Goal: Task Accomplishment & Management: Manage account settings

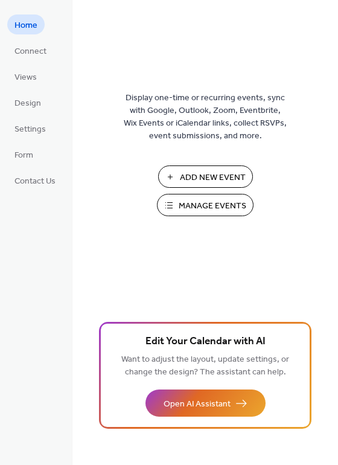
click at [211, 200] on span "Manage Events" at bounding box center [213, 206] width 68 height 13
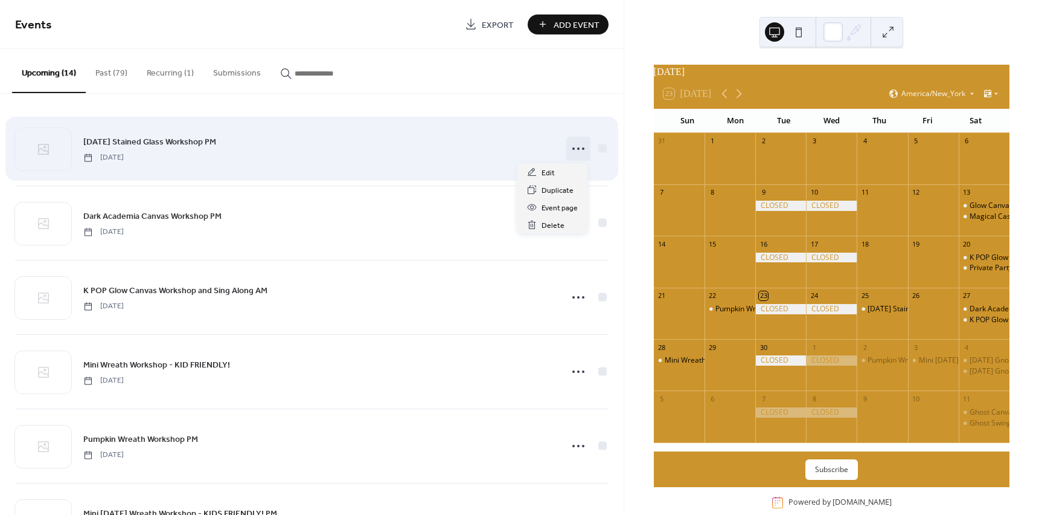
click at [577, 148] on icon at bounding box center [578, 148] width 19 height 19
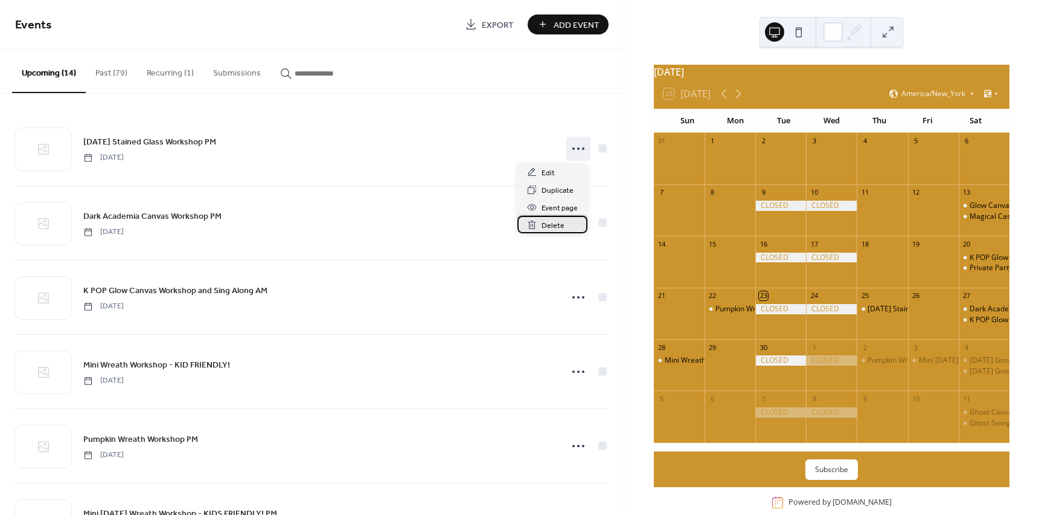
click at [559, 220] on span "Delete" at bounding box center [553, 225] width 23 height 13
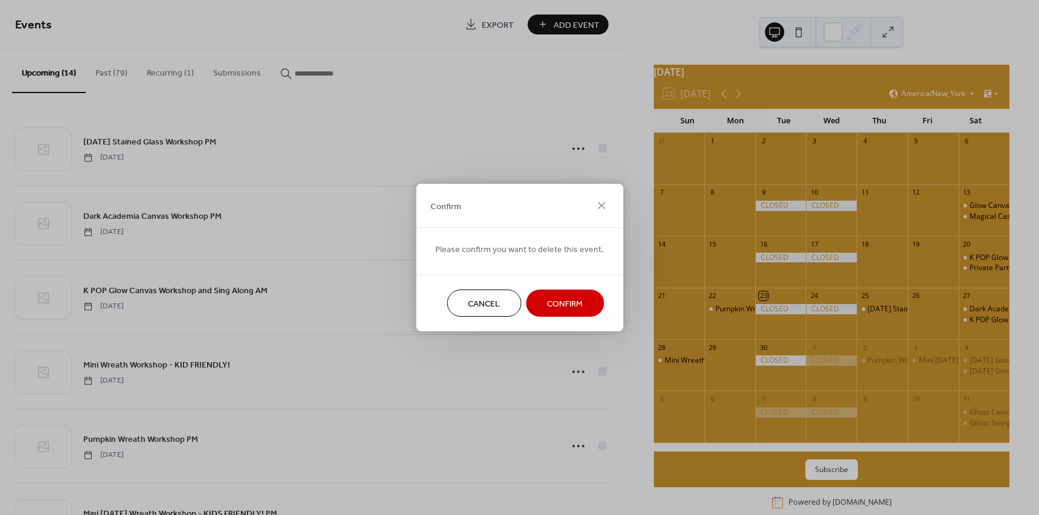
click at [558, 298] on span "Confirm" at bounding box center [565, 304] width 36 height 13
